Goal: Task Accomplishment & Management: Manage account settings

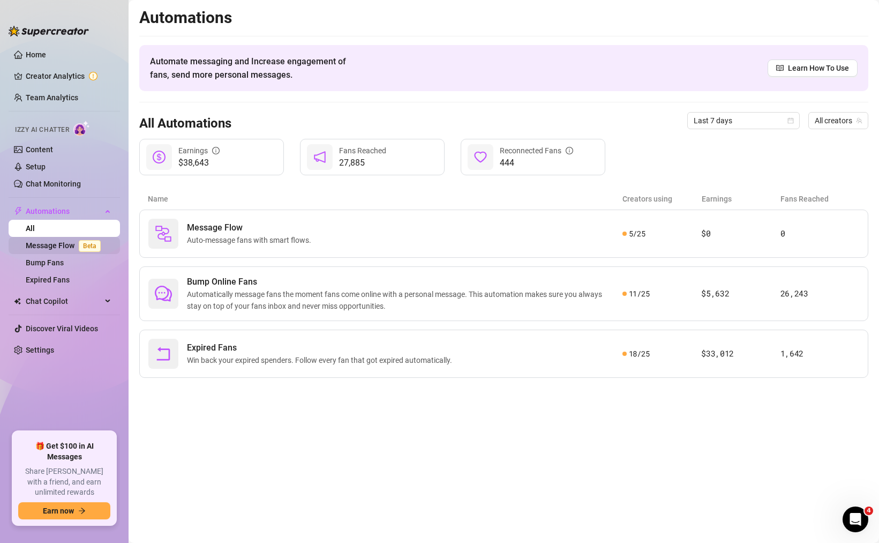
click at [68, 241] on link "Message Flow Beta" at bounding box center [65, 245] width 79 height 9
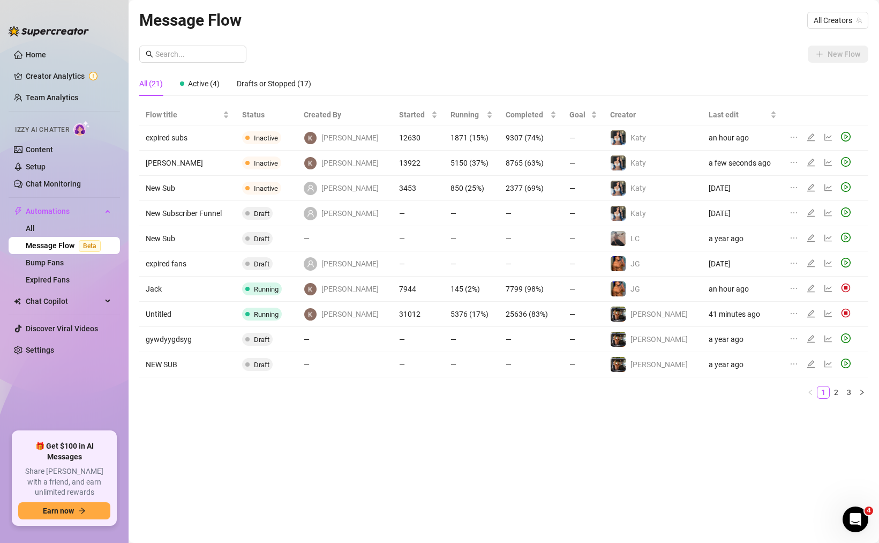
click at [279, 288] on span "Running" at bounding box center [266, 289] width 25 height 8
click at [408, 314] on td "31012" at bounding box center [418, 314] width 51 height 25
click at [728, 314] on td "41 minutes ago" at bounding box center [742, 314] width 81 height 25
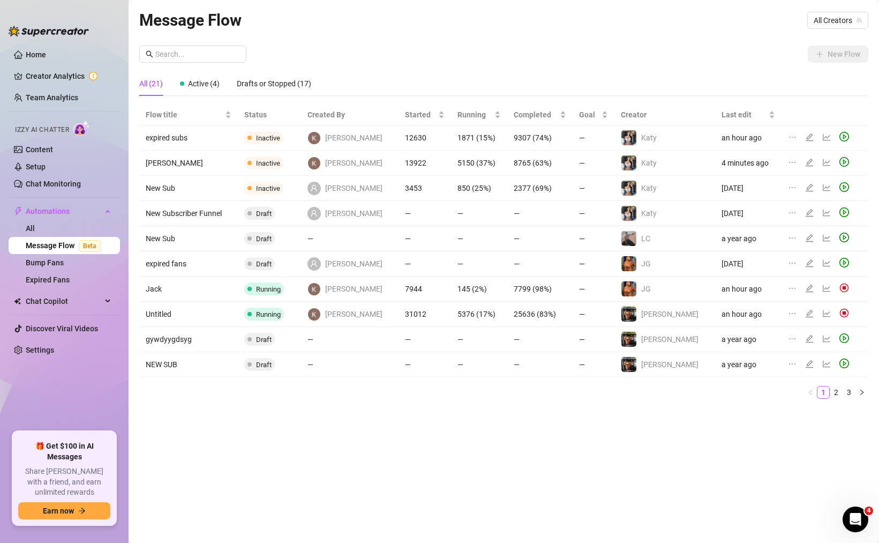
click at [839, 313] on img at bounding box center [844, 313] width 10 height 10
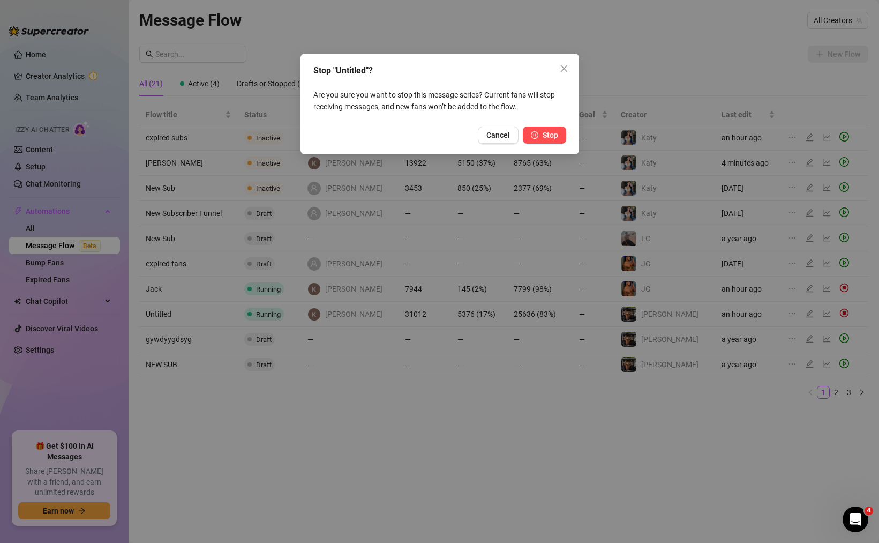
click at [552, 136] on span "Stop" at bounding box center [551, 135] width 16 height 9
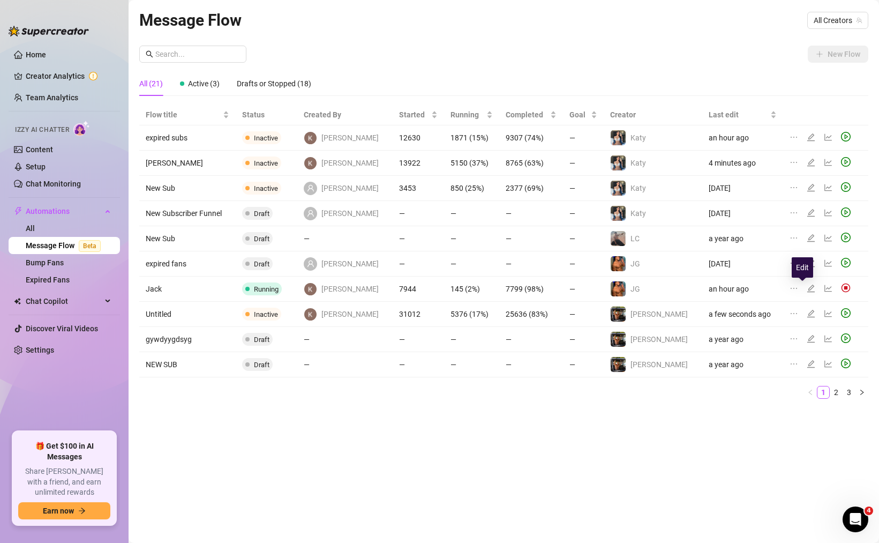
click at [807, 287] on icon "edit" at bounding box center [811, 288] width 9 height 9
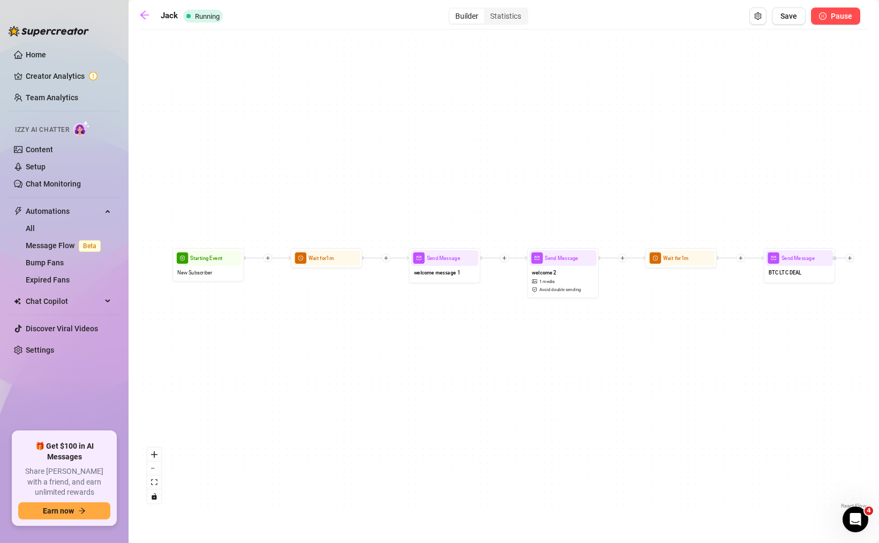
click at [845, 19] on span "Pause" at bounding box center [841, 16] width 21 height 9
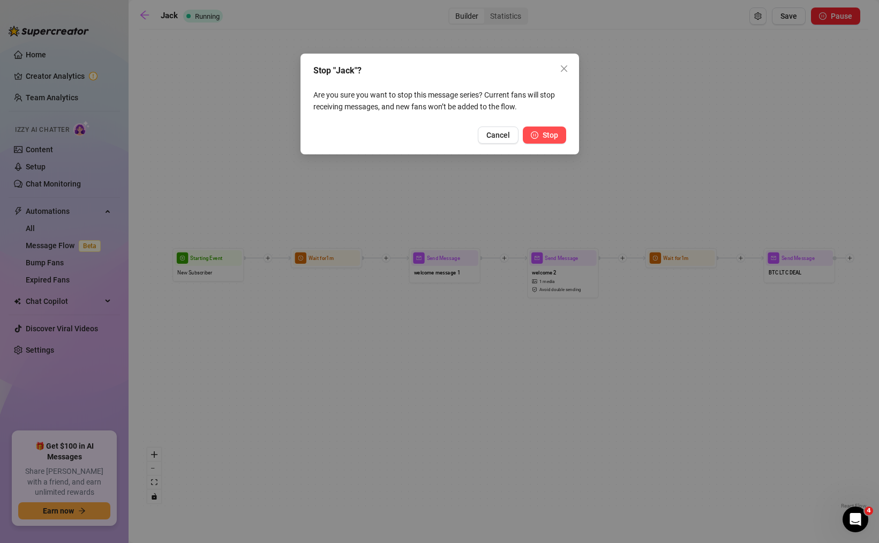
click at [541, 136] on button "Stop" at bounding box center [544, 134] width 43 height 17
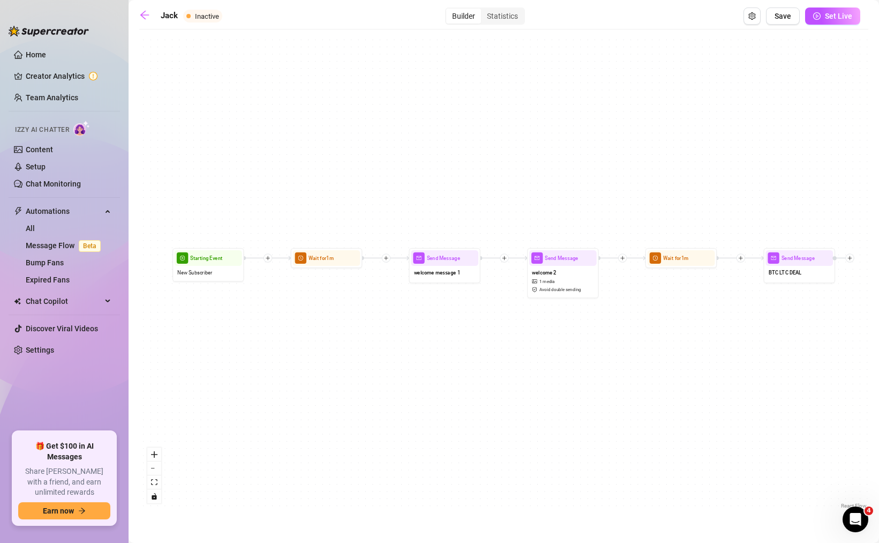
click at [136, 17] on main "Jack Inactive Builder Statistics Save Set Live Send Message BTC LTC DEAL Wait f…" at bounding box center [504, 271] width 751 height 543
click at [143, 16] on icon "arrow-left" at bounding box center [144, 15] width 11 height 11
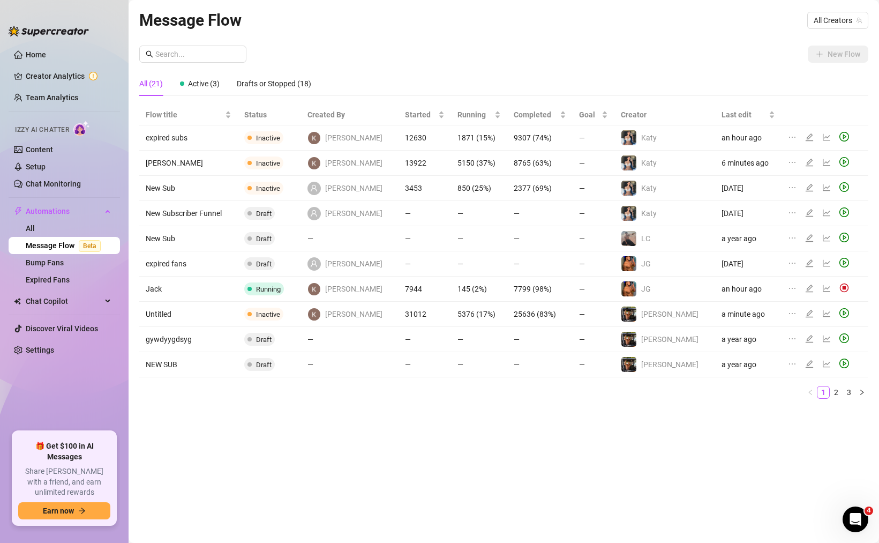
click at [335, 447] on div "Message Flow All Creators New Flow All (21) Active (3) Drafts or Stopped (18) F…" at bounding box center [503, 259] width 729 height 503
click at [521, 474] on div "Message Flow All Creators New Flow All (21) Active (2) Drafts or Stopped (19) F…" at bounding box center [503, 259] width 729 height 503
